Goal: Check status: Check status

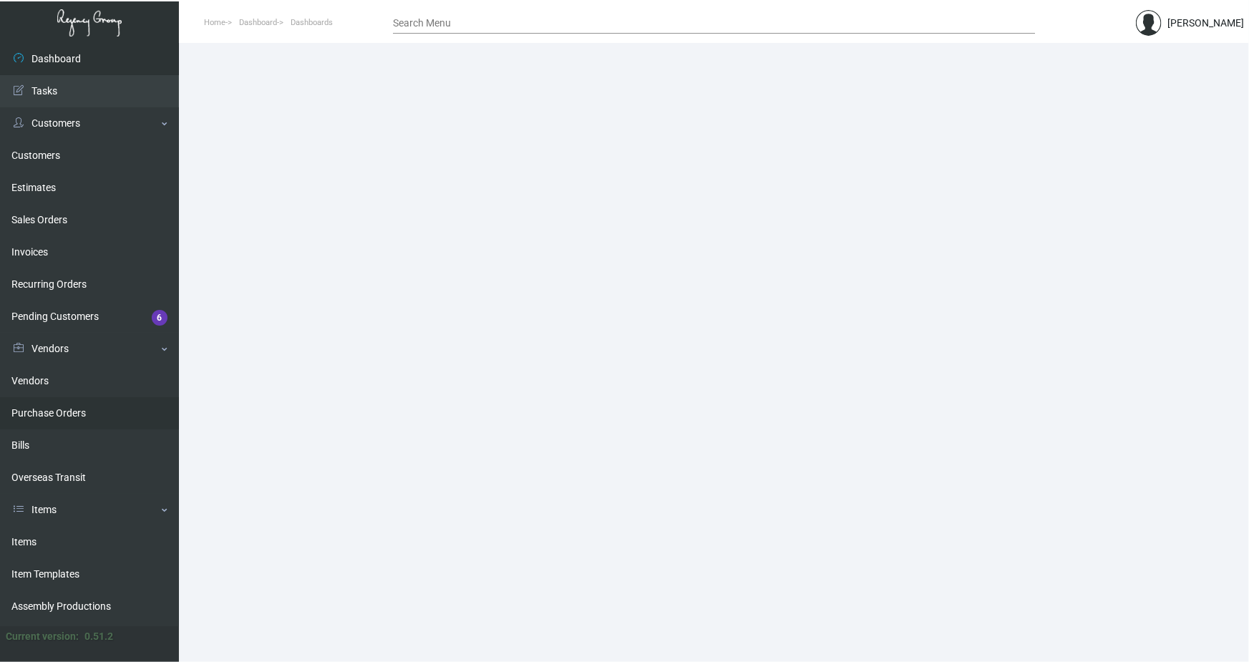
click at [63, 415] on link "Purchase Orders" at bounding box center [89, 413] width 179 height 32
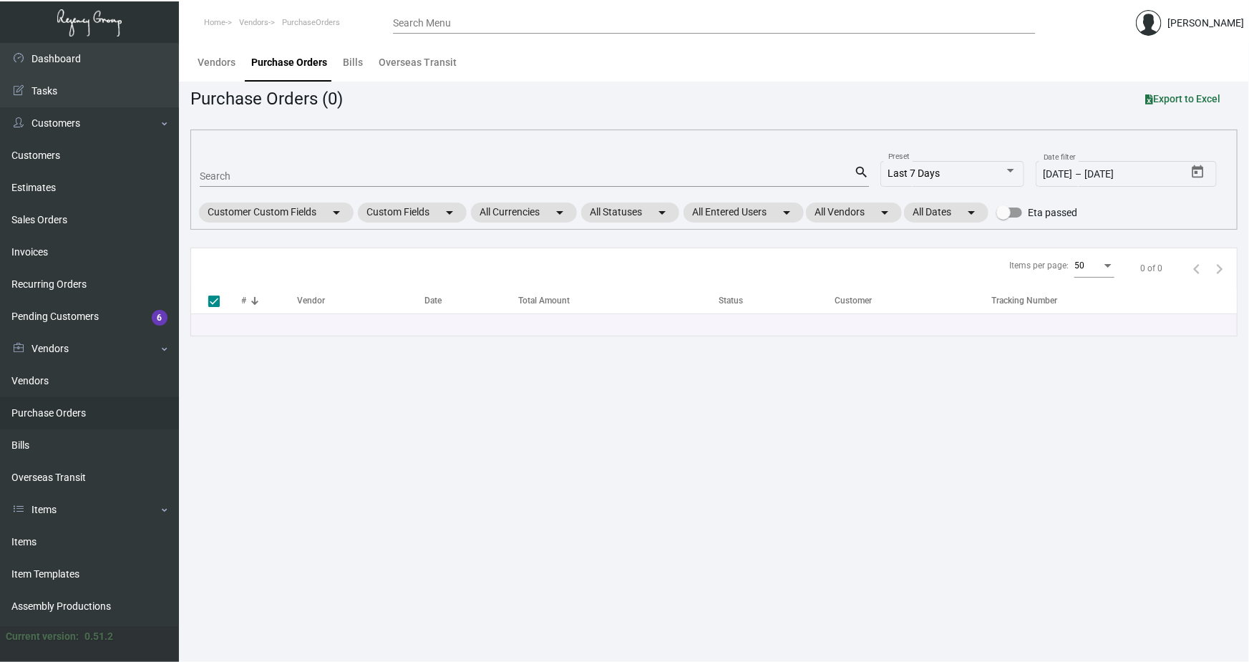
click at [263, 177] on input "Search" at bounding box center [527, 176] width 654 height 11
paste input "107522"
type input "107522"
checkbox input "false"
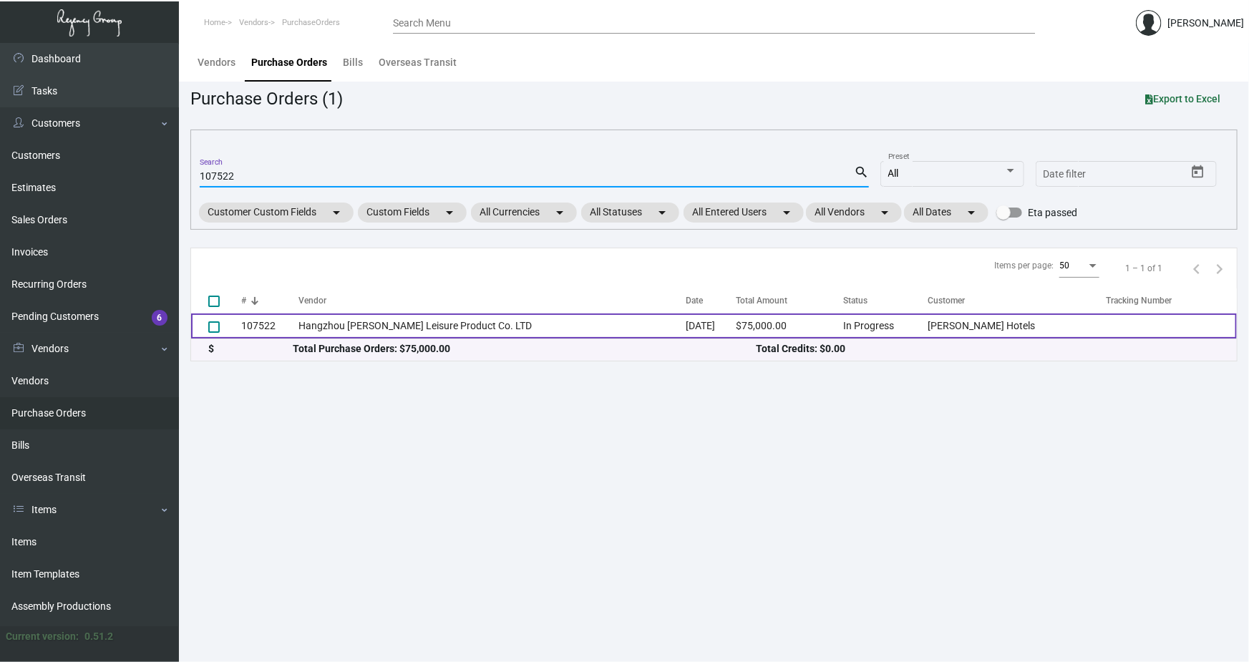
click at [333, 325] on td "Hangzhou [PERSON_NAME] Leisure Product Co. LTD" at bounding box center [492, 325] width 388 height 25
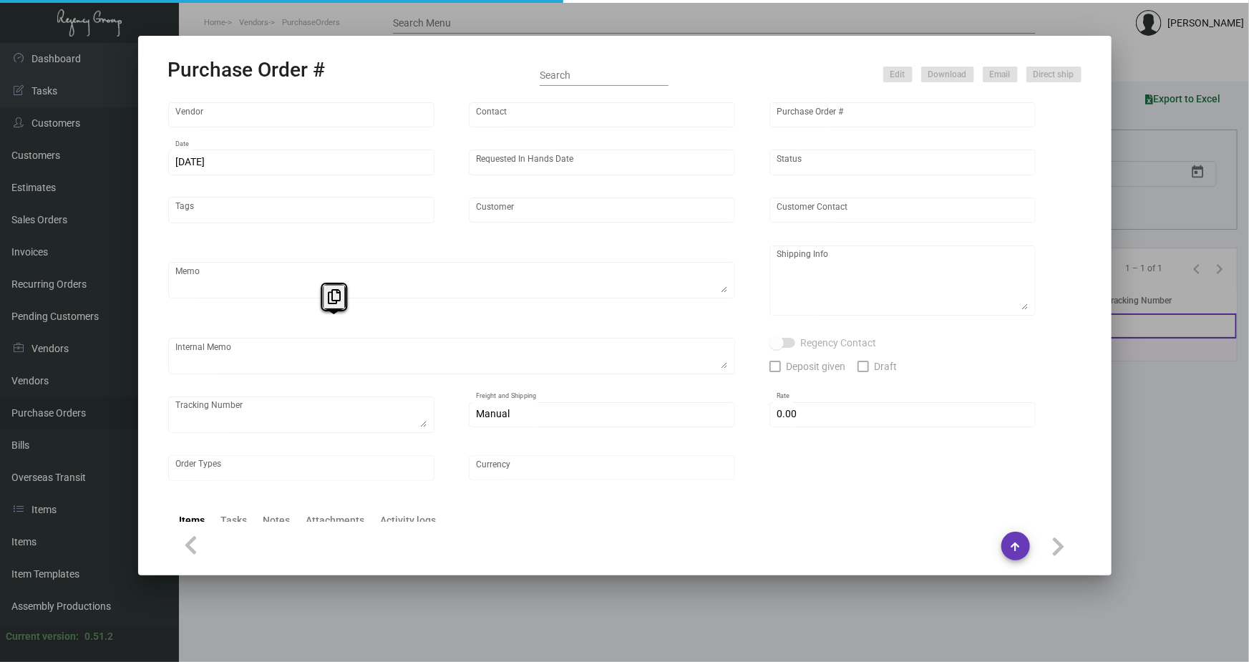
type input "Hangzhou [PERSON_NAME] Leisure Product Co. LTD"
type input "[PERSON_NAME]"
type input "107522"
type input "[DATE]"
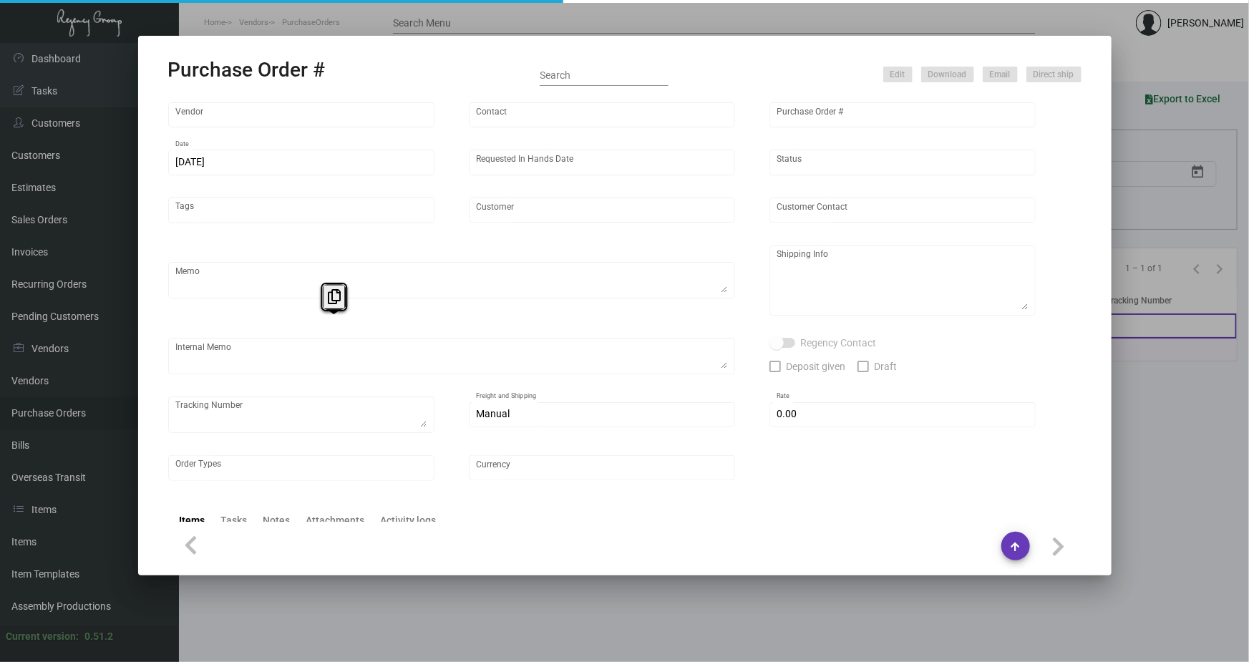
type input "[PERSON_NAME] Hotels"
type textarea "Please ship 20k once the production is complete. Boat to [GEOGRAPHIC_DATA]. For…"
type textarea "Regency Group NJ - [PERSON_NAME] [STREET_ADDRESS]"
checkbox input "true"
type input "$ 0.00"
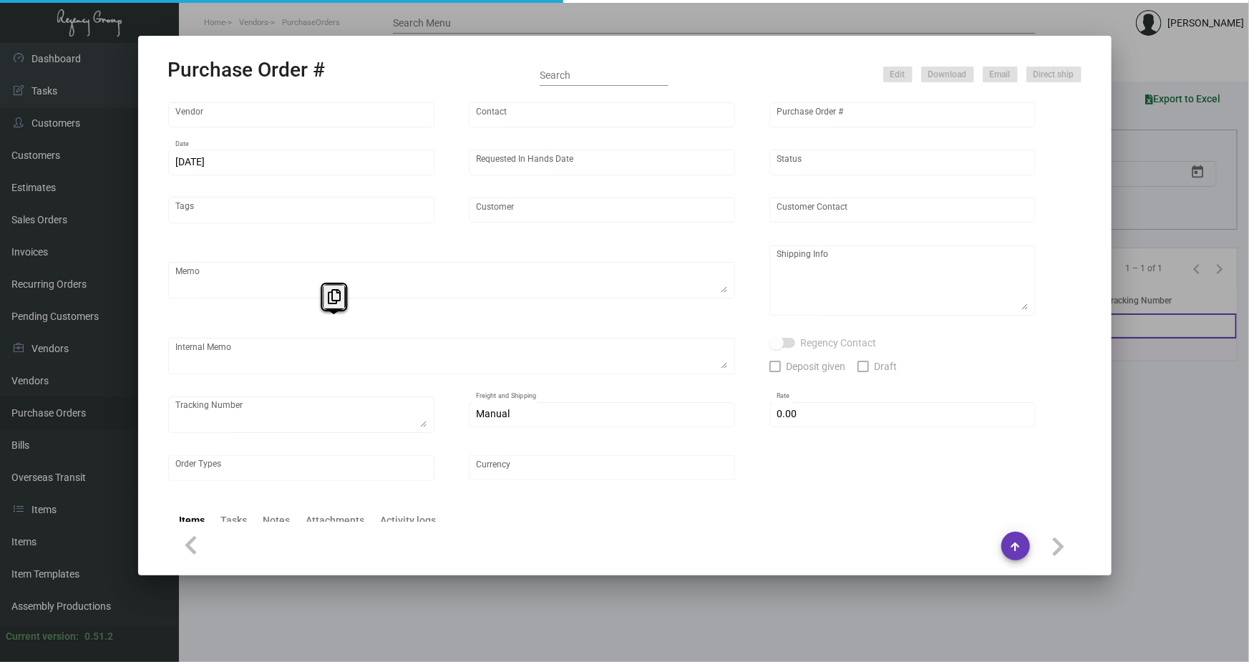
type input "United States Dollar $"
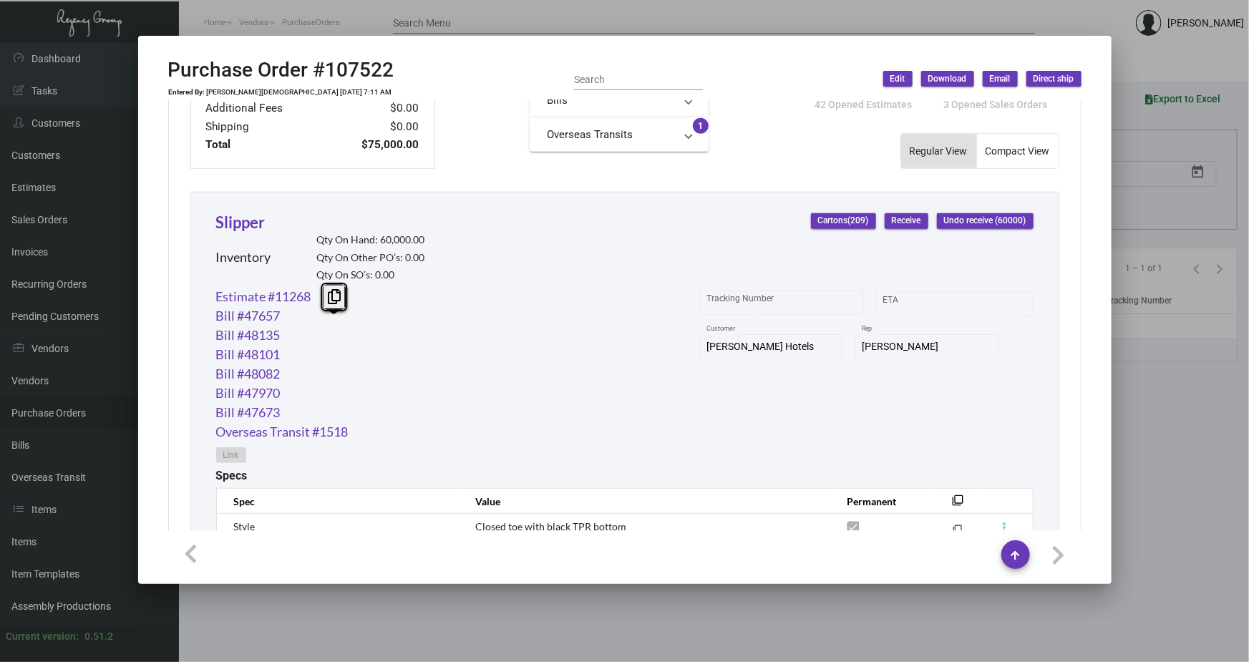
scroll to position [585, 0]
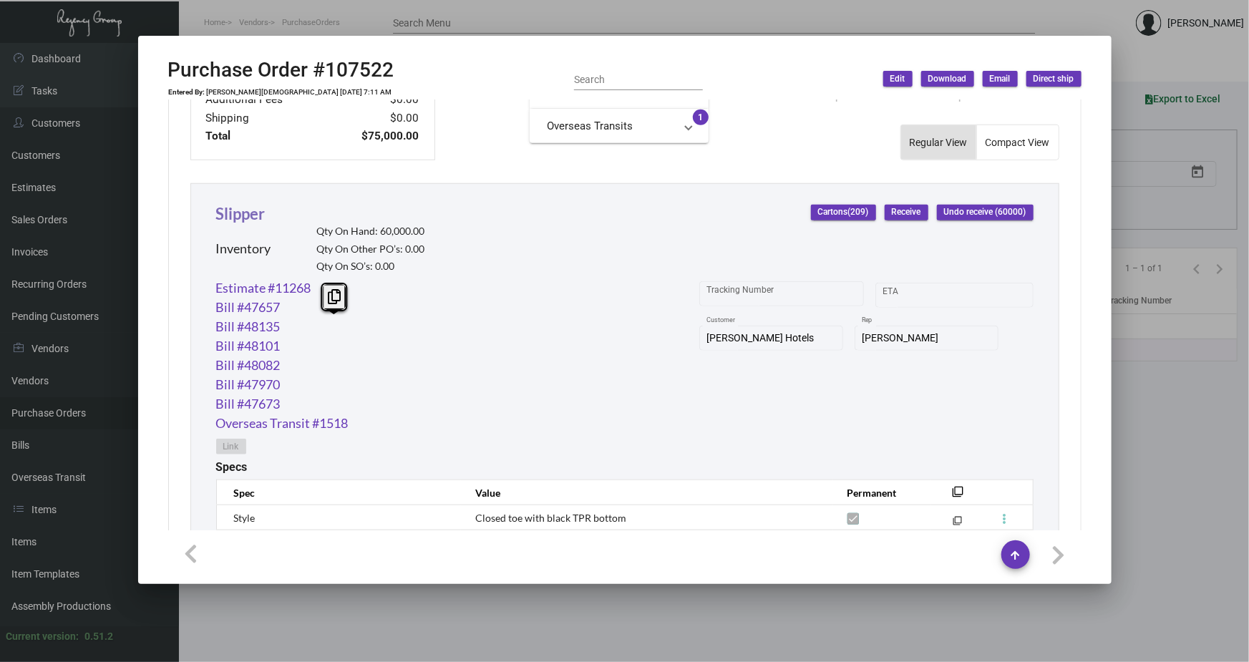
click at [250, 211] on link "Slipper" at bounding box center [240, 213] width 49 height 19
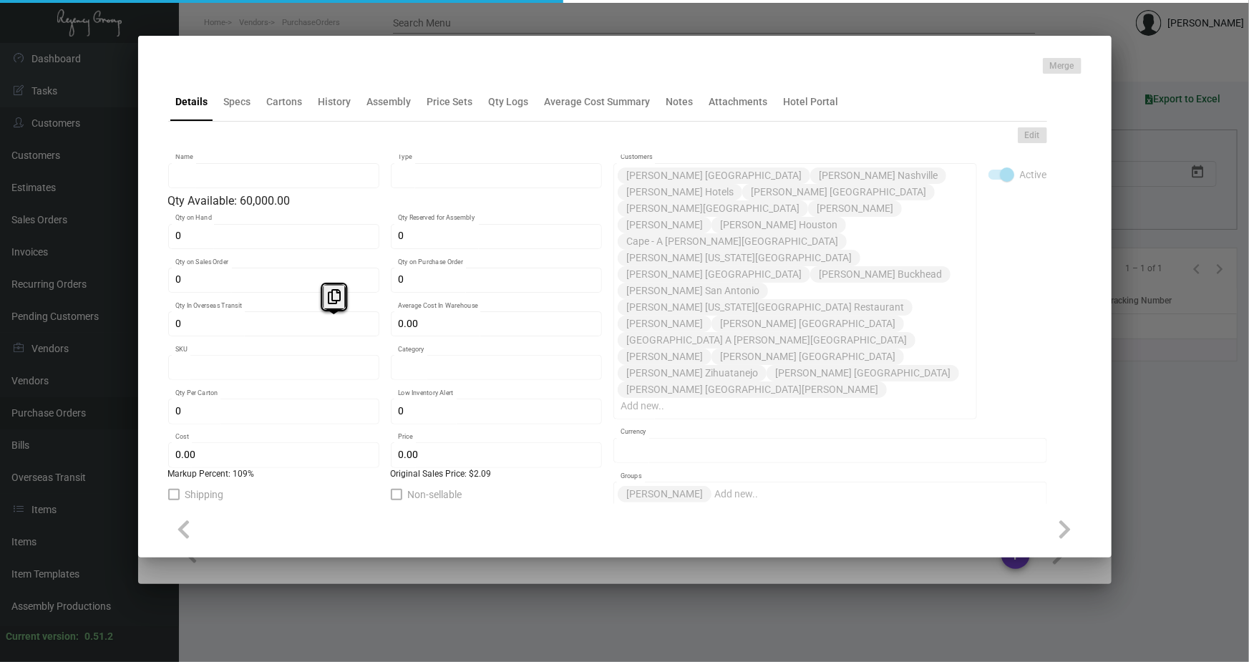
type input "Slipper"
type input "Inventory"
type input "60,000"
type input "15,000"
type input "10,000"
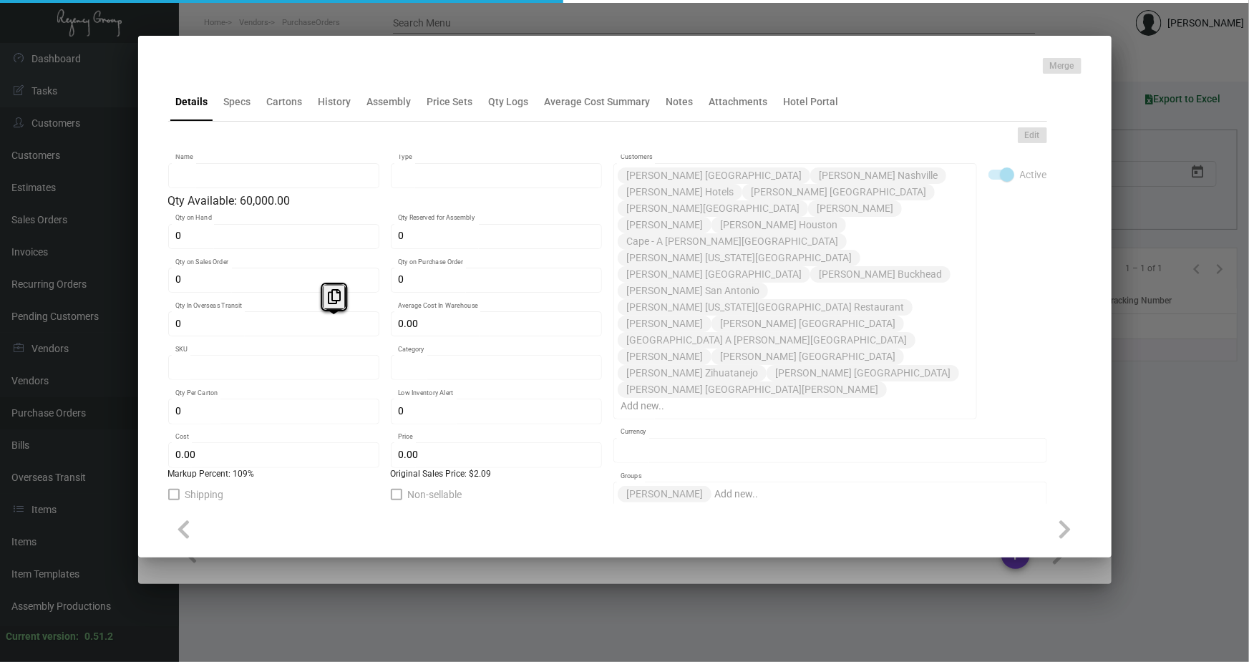
type input "$ 0.92239"
type input "3169"
type input "Overseas"
type input "100"
type input "4,500"
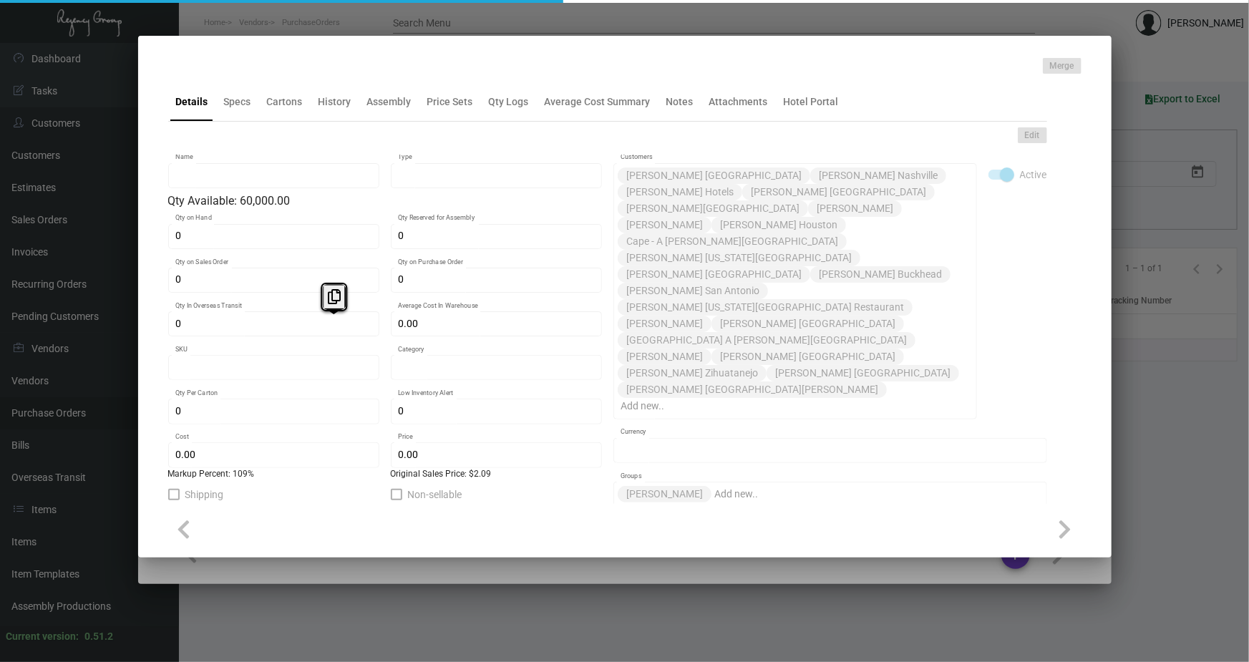
type input "$ 1.00"
type input "$ 2.09"
checkbox input "true"
type input "United States Dollar $"
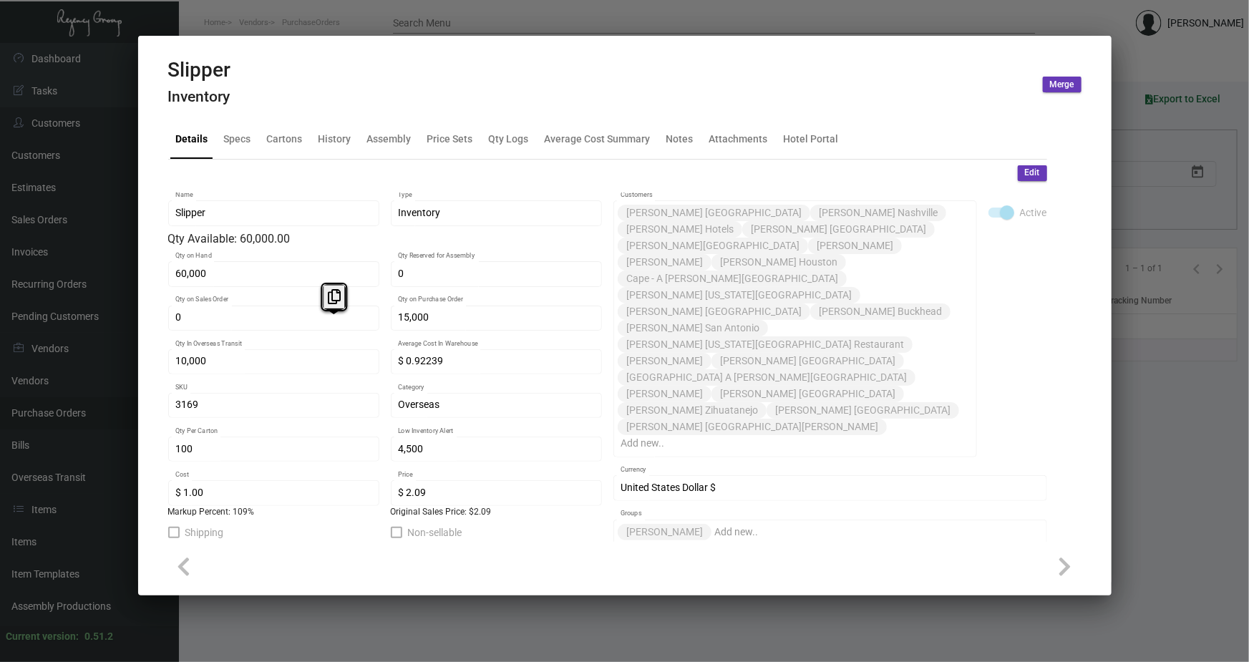
click at [301, 29] on div at bounding box center [624, 331] width 1249 height 662
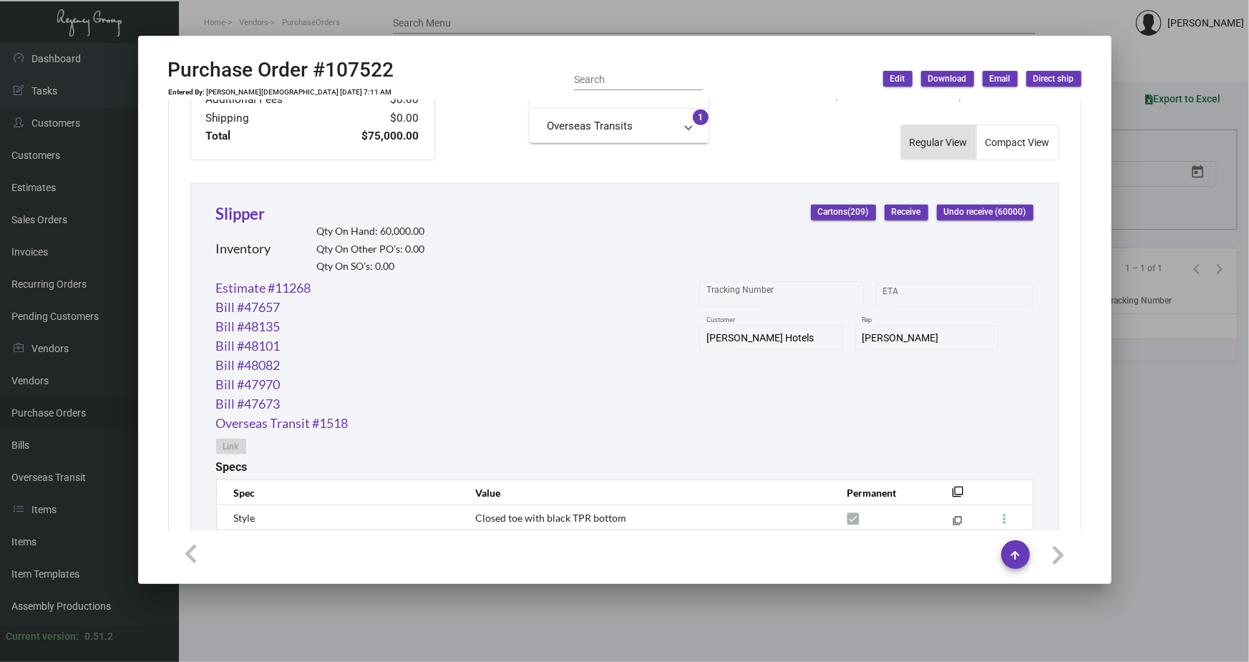
click at [691, 26] on div at bounding box center [624, 331] width 1249 height 662
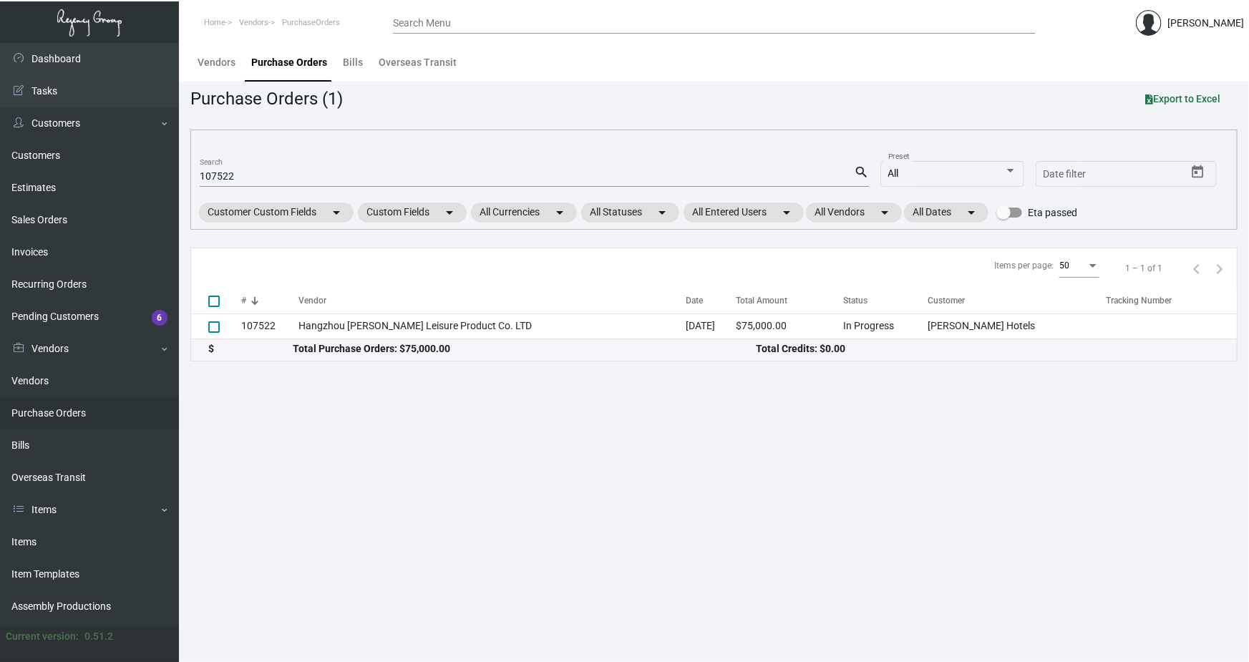
click at [208, 178] on input "107522" at bounding box center [527, 176] width 654 height 11
paste input "5094"
type input "105094"
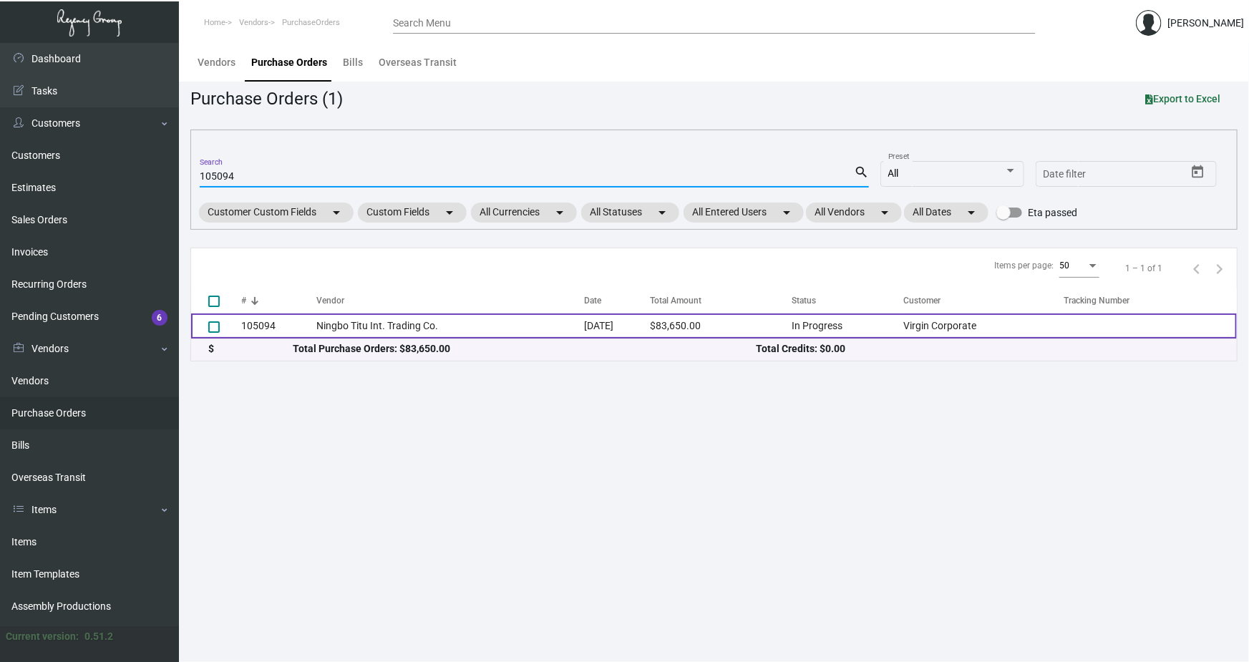
click at [303, 328] on td "105094" at bounding box center [278, 325] width 75 height 25
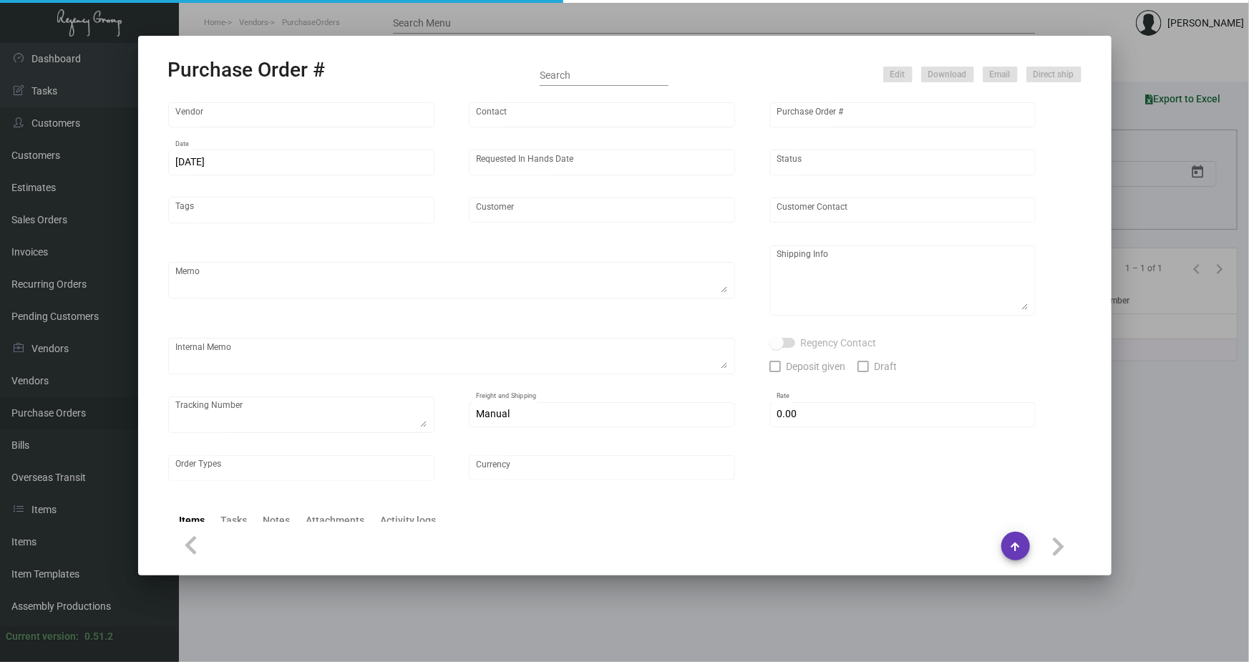
type input "Ningbo Titu Int. Trading Co."
type input "Skipper -"
type input "105094"
type input "[DATE]"
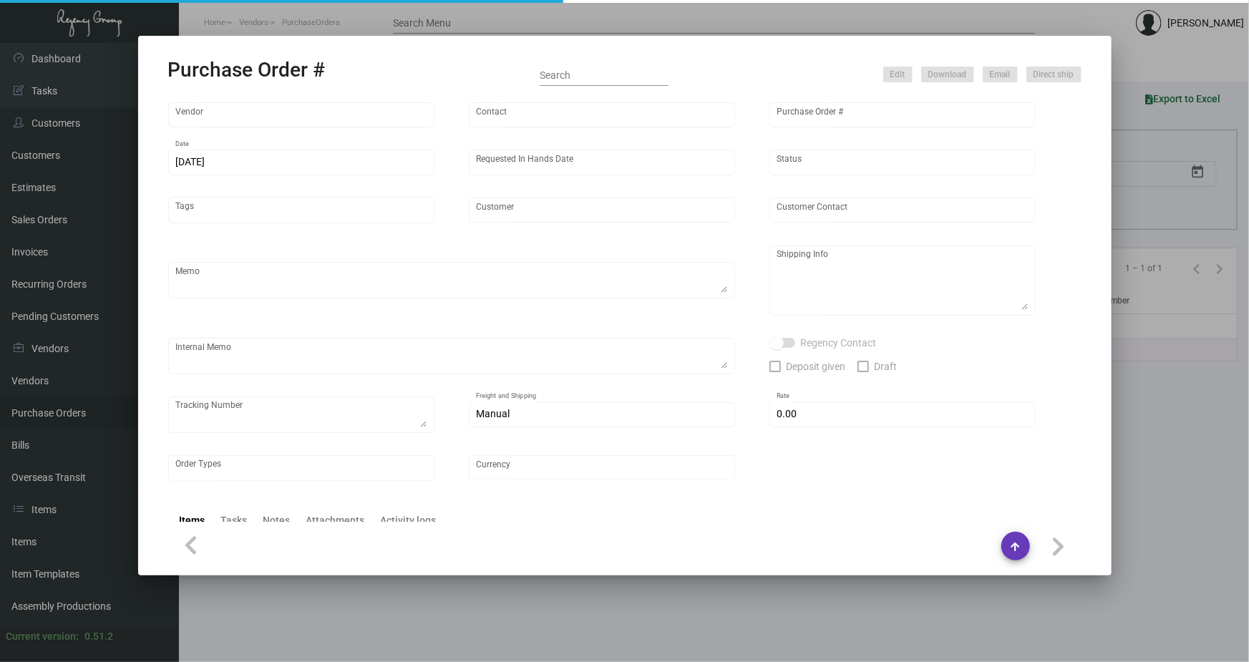
type input "Virgin Corporate"
type textarea "Please process this order after all the samples have been approved. Shipping: b…"
type textarea "Regency Group NJ - [PERSON_NAME] [STREET_ADDRESS]"
checkbox input "true"
type input "$ 0.00"
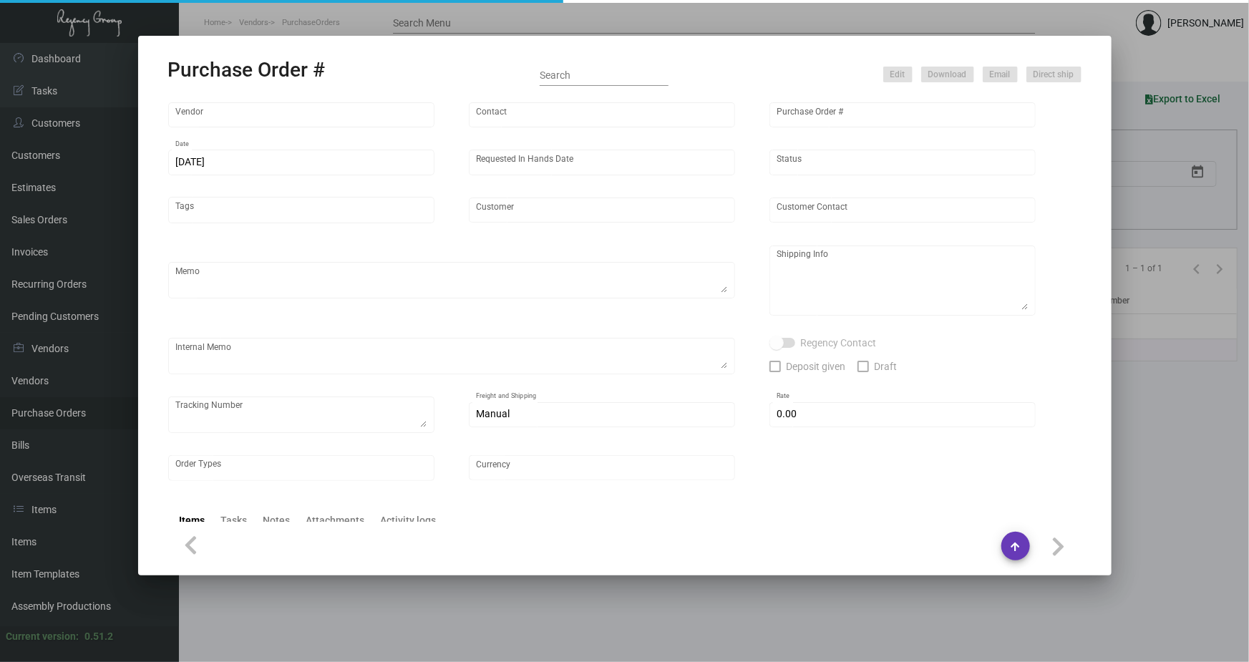
type input "United States Dollar $"
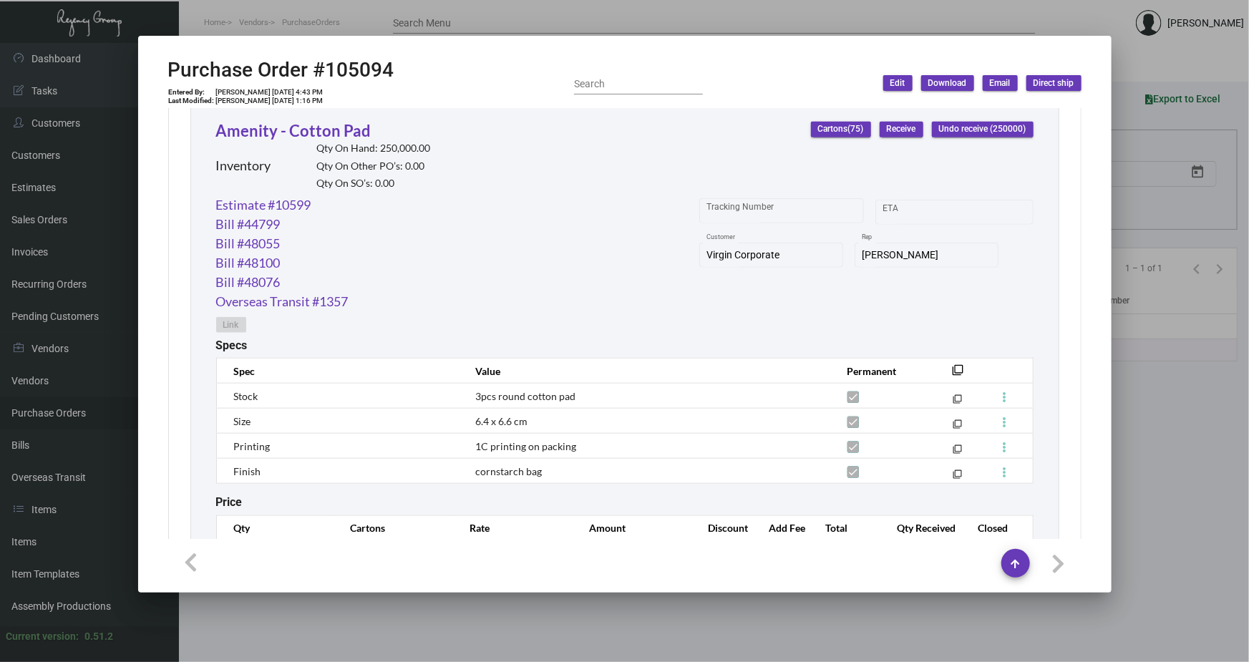
scroll to position [699, 0]
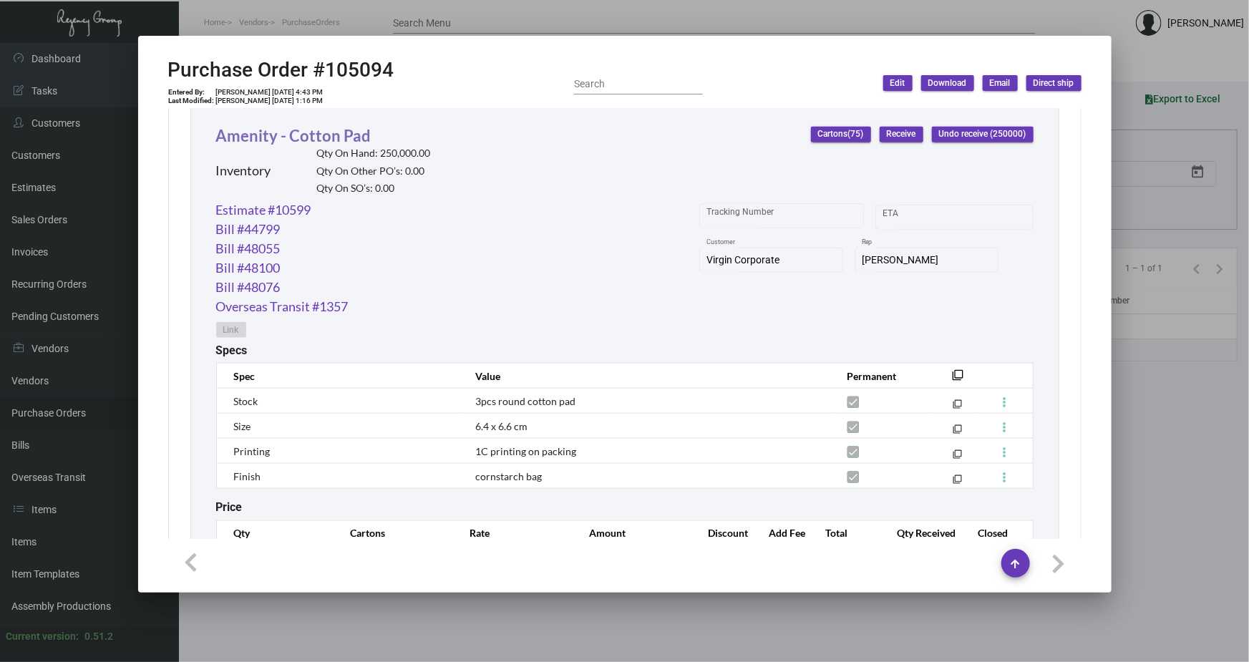
click at [343, 133] on link "Amenity - Cotton Pad" at bounding box center [293, 135] width 155 height 19
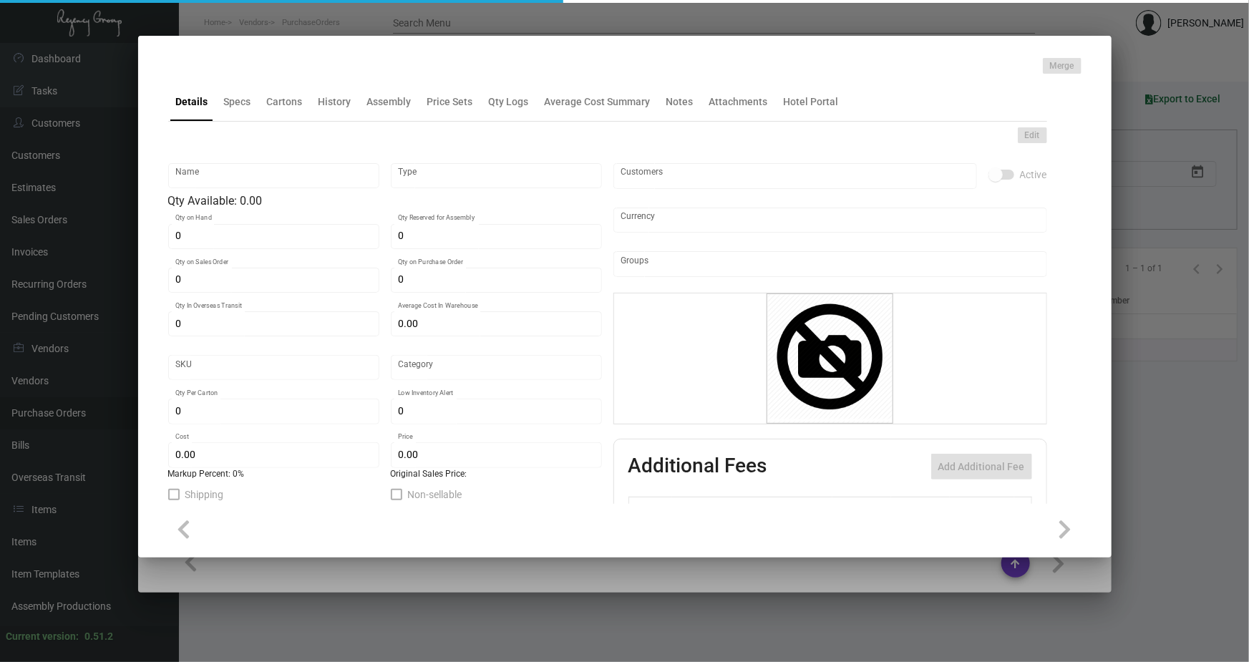
type input "Amenity - Cotton Pad"
type input "Inventory"
type input "250,000"
type input "$ 0.043"
type input "Overseas"
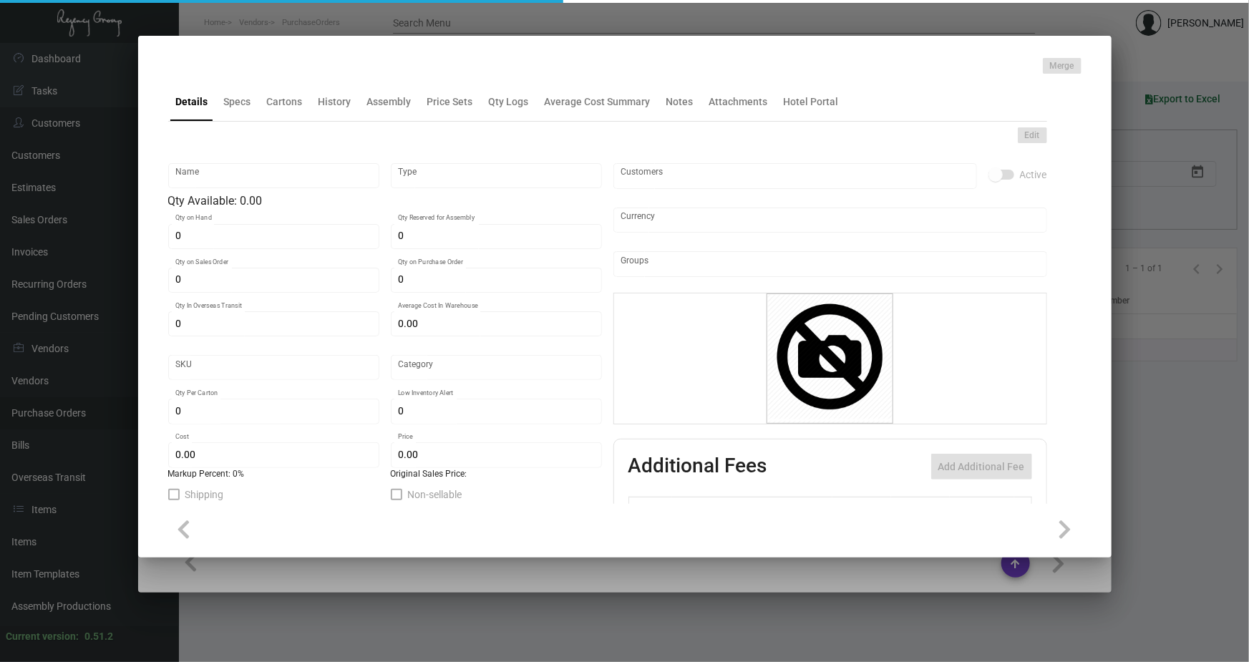
type input "1,000"
type input "$ 0.043"
type input "$ 0.14"
checkbox input "true"
type input "United States Dollar $"
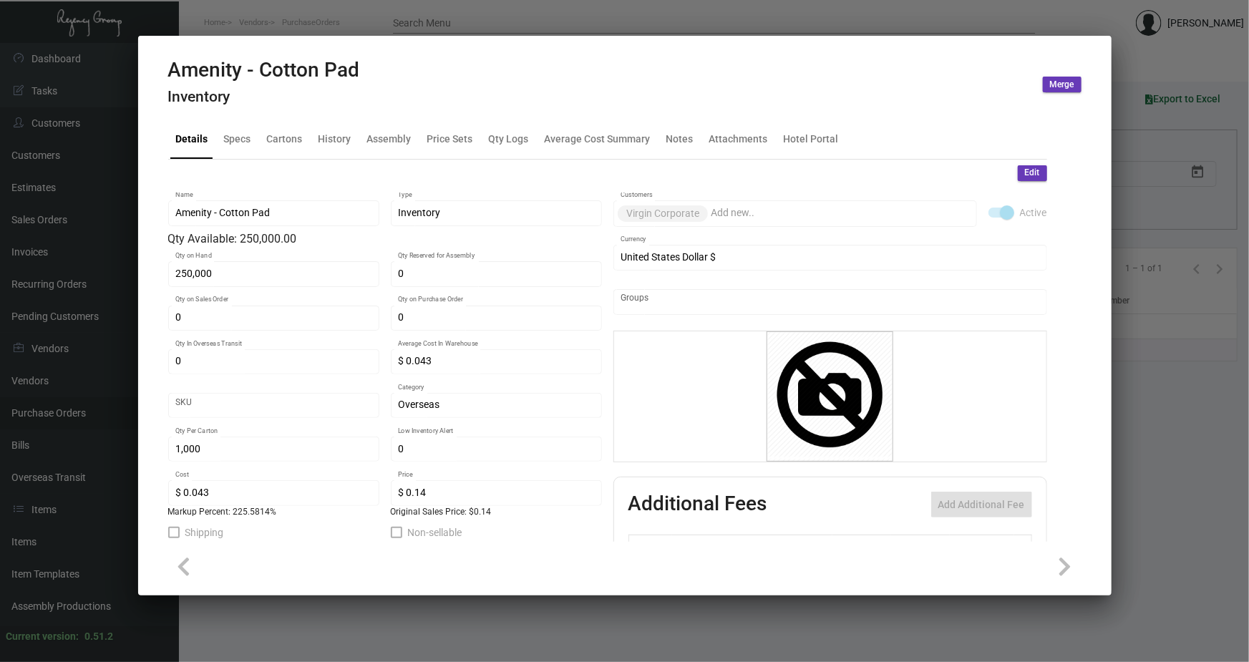
click at [381, 19] on div at bounding box center [624, 331] width 1249 height 662
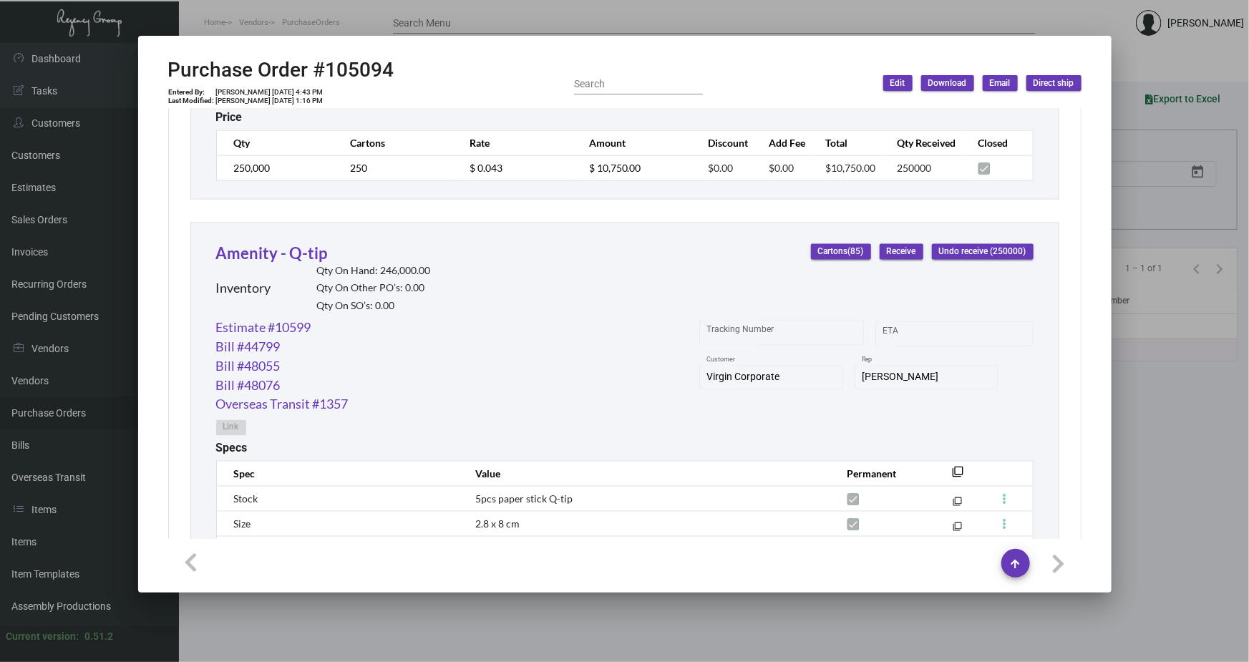
scroll to position [1154, 0]
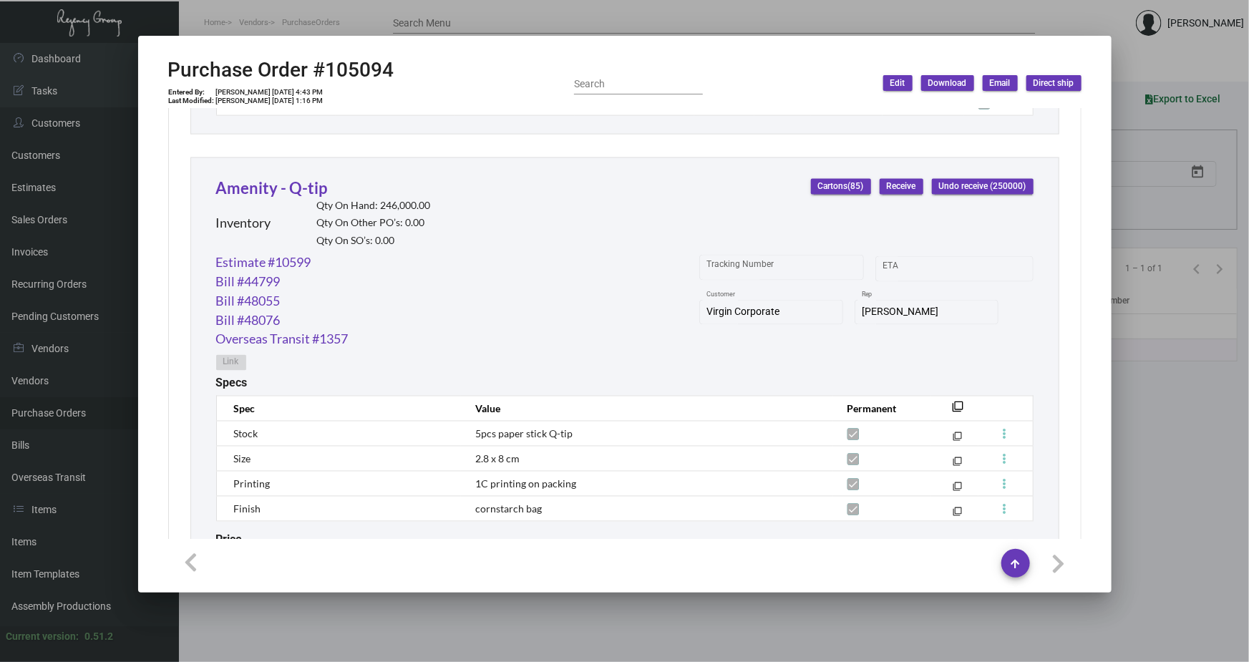
click at [397, 206] on h2 "Qty On Hand: 246,000.00" at bounding box center [374, 206] width 114 height 12
click at [275, 186] on link "Amenity - Q-tip" at bounding box center [272, 187] width 112 height 19
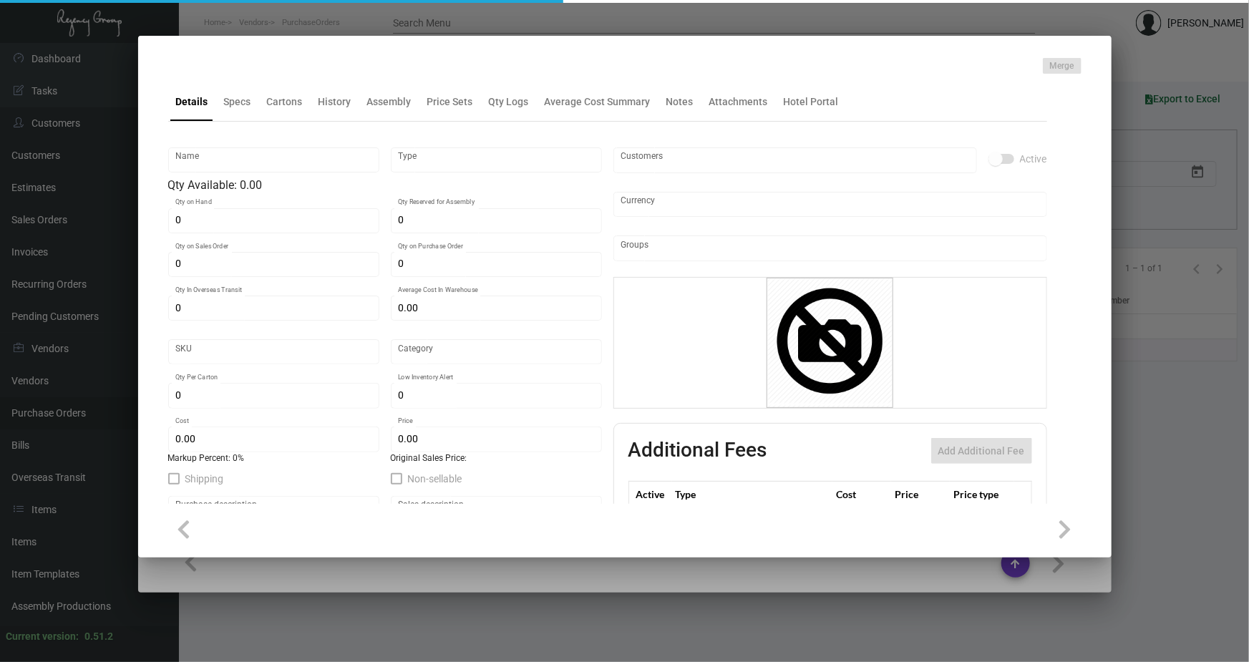
type input "Amenity - Q-tip"
type input "Inventory"
type input "246,000"
type input "$ 0.034"
type input "Overseas"
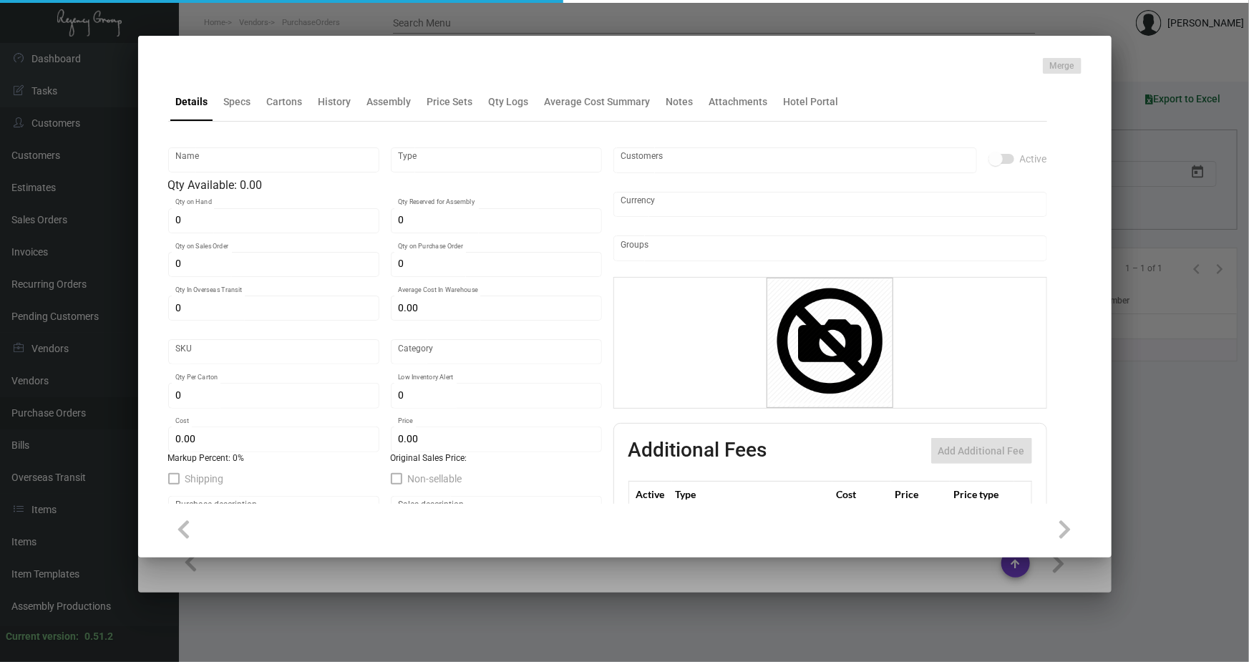
type input "2,000"
type input "$ 0.034"
type input "$ 0.10"
checkbox input "true"
type input "United States Dollar $"
